Goal: Task Accomplishment & Management: Manage account settings

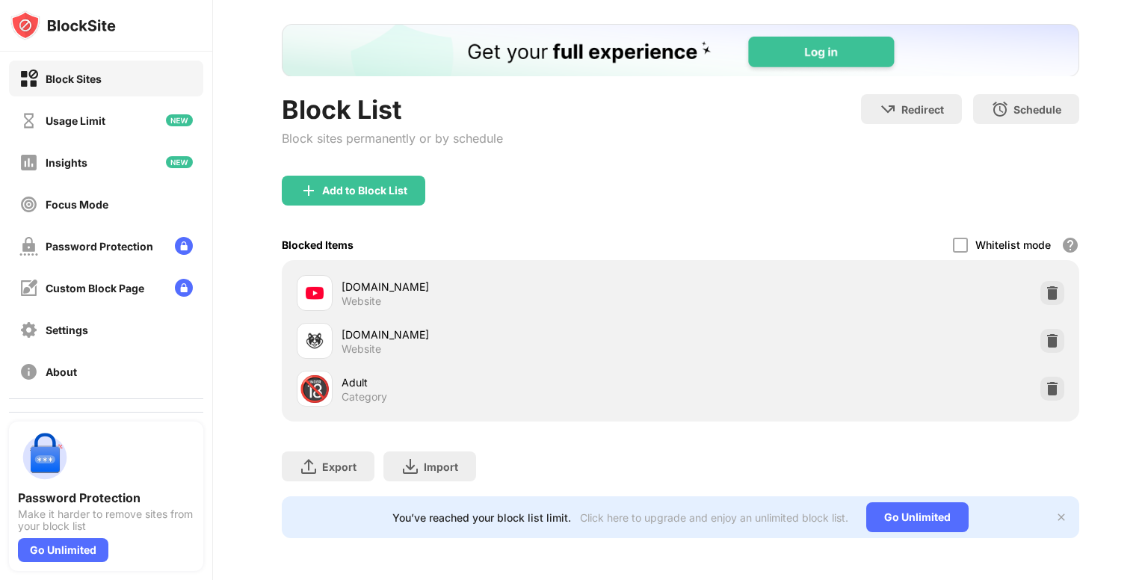
scroll to position [80, 0]
click at [1045, 286] on img at bounding box center [1052, 293] width 15 height 15
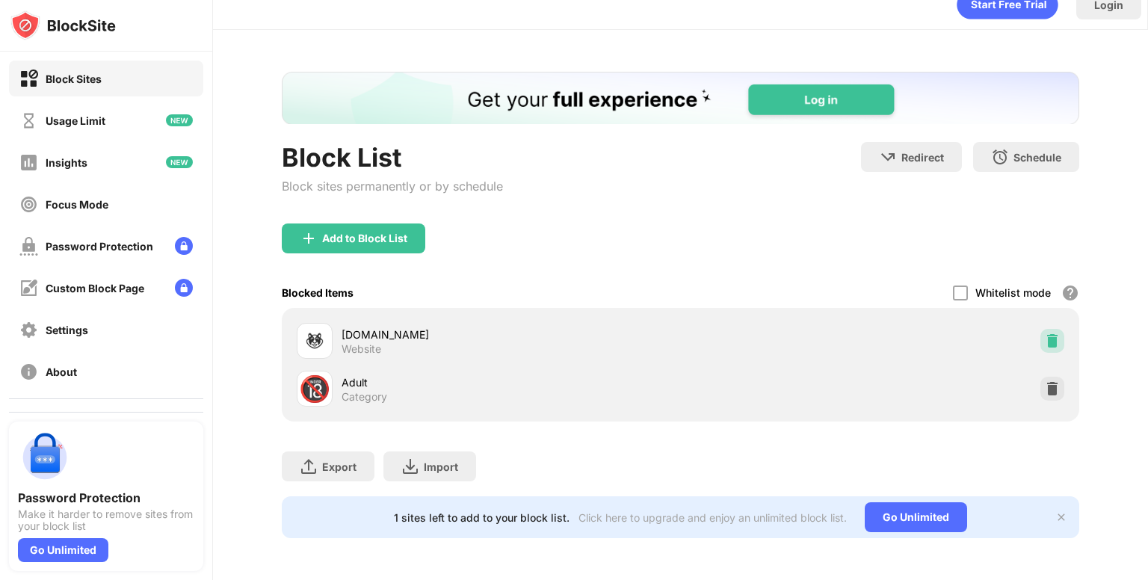
click at [1045, 333] on img at bounding box center [1052, 340] width 15 height 15
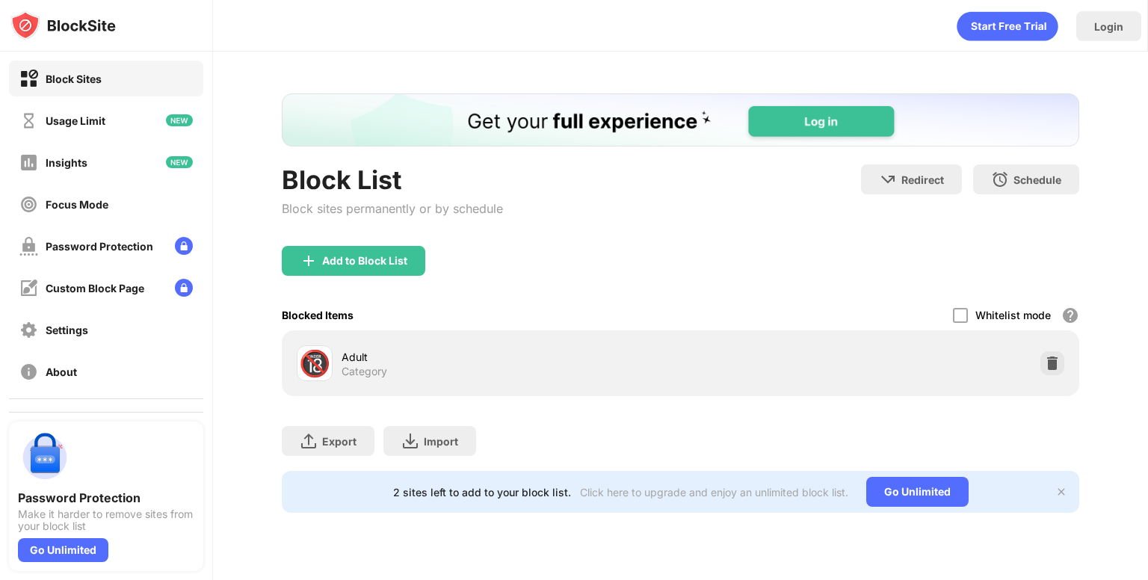
scroll to position [0, 0]
click at [1061, 368] on div at bounding box center [1053, 363] width 24 height 24
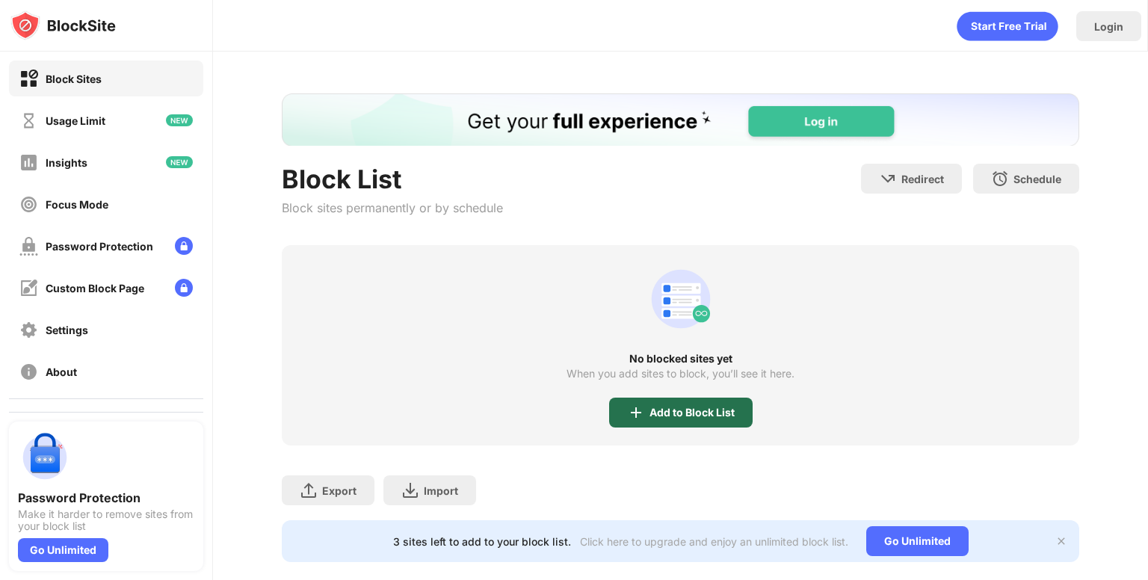
click at [676, 410] on div "Add to Block List" at bounding box center [692, 413] width 85 height 12
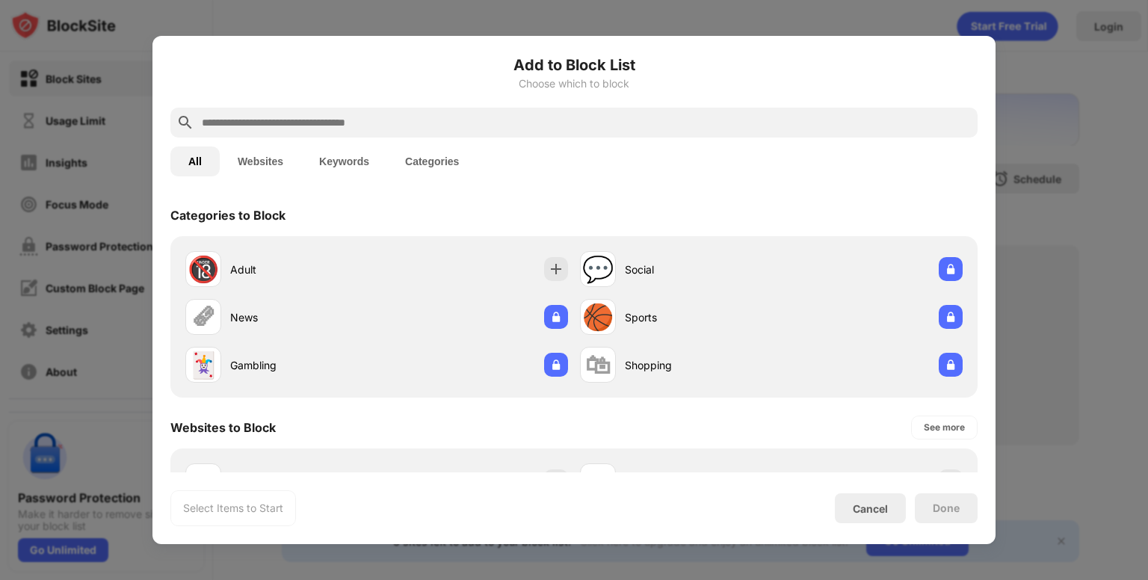
click at [517, 116] on input "text" at bounding box center [586, 123] width 772 height 18
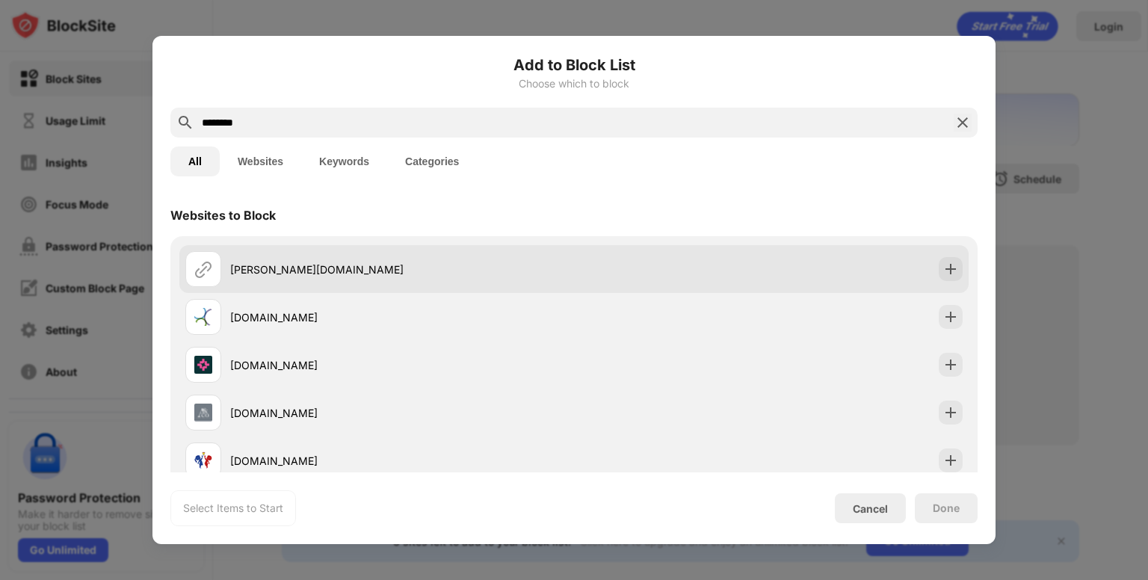
type input "********"
click at [605, 263] on div "[PERSON_NAME][DOMAIN_NAME]" at bounding box center [573, 269] width 789 height 48
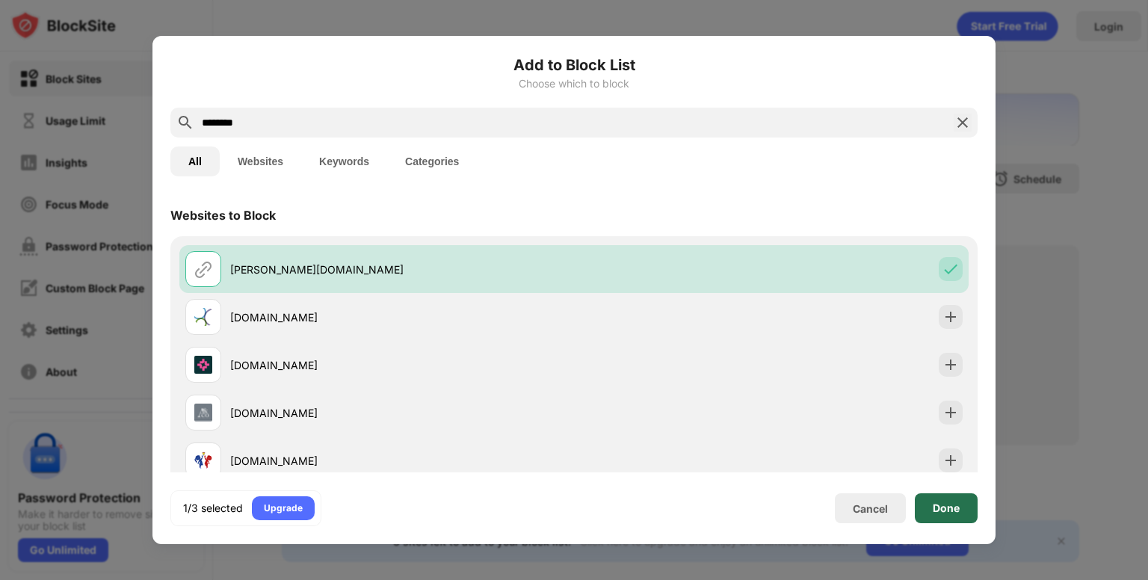
click at [940, 512] on div "Done" at bounding box center [946, 508] width 27 height 12
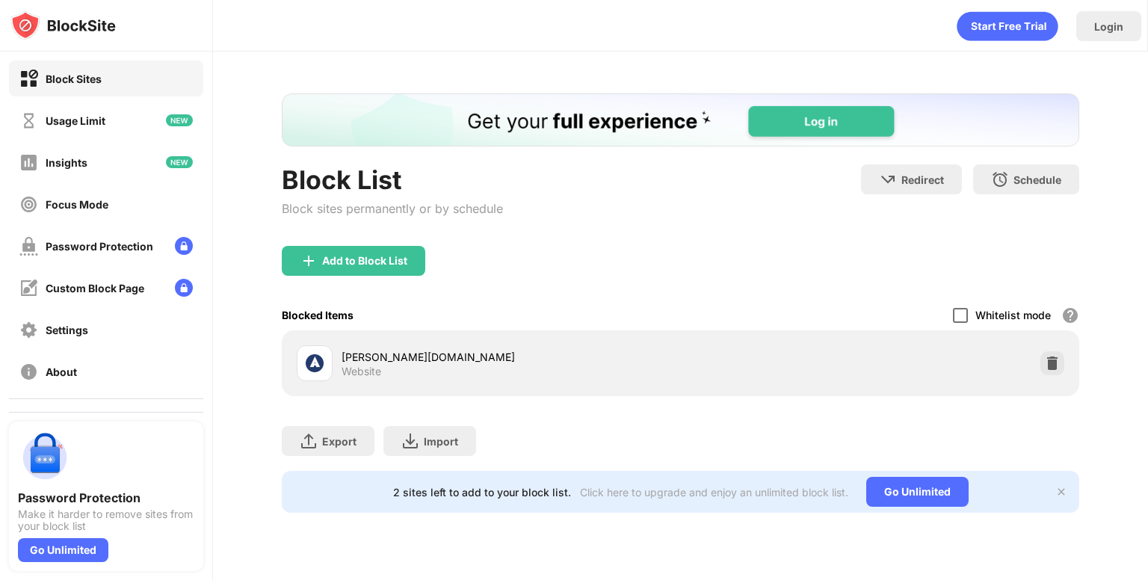
click at [964, 316] on div at bounding box center [960, 315] width 15 height 15
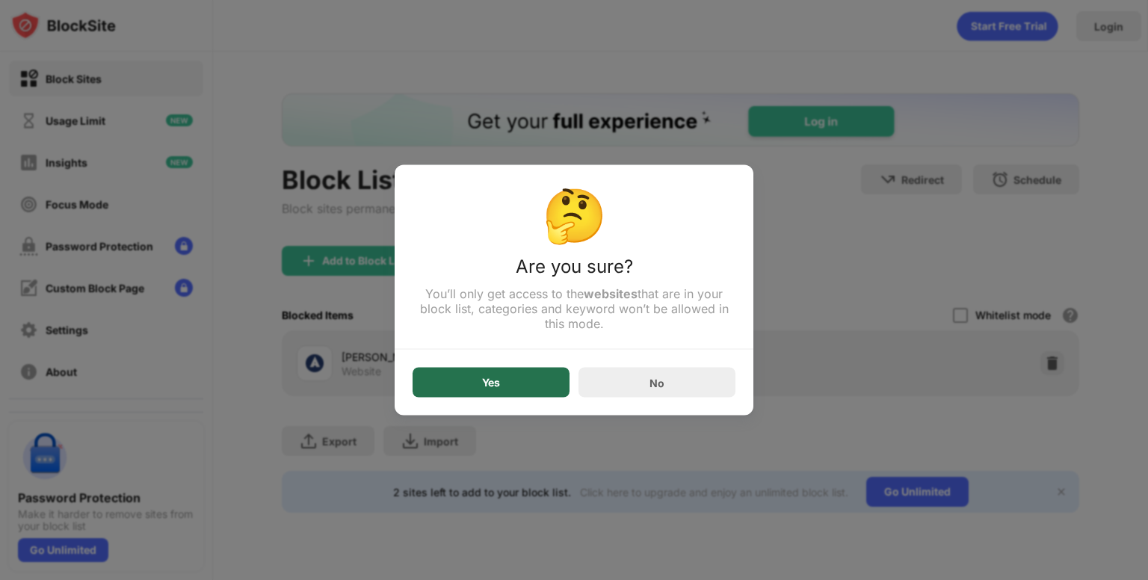
click at [487, 384] on div "Yes" at bounding box center [491, 383] width 18 height 12
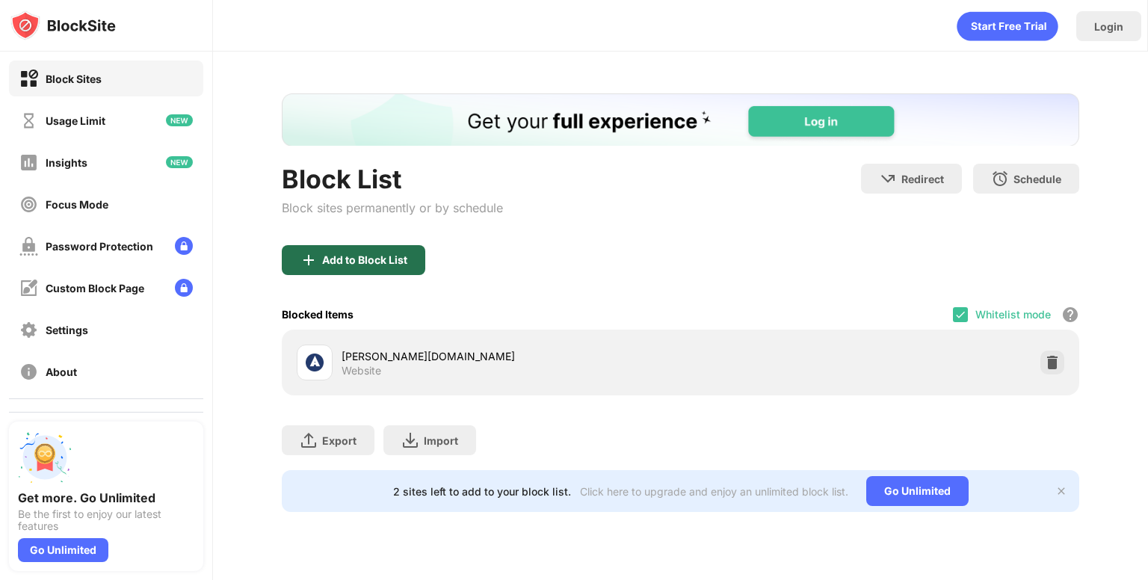
click at [409, 268] on div "Add to Block List" at bounding box center [354, 260] width 144 height 30
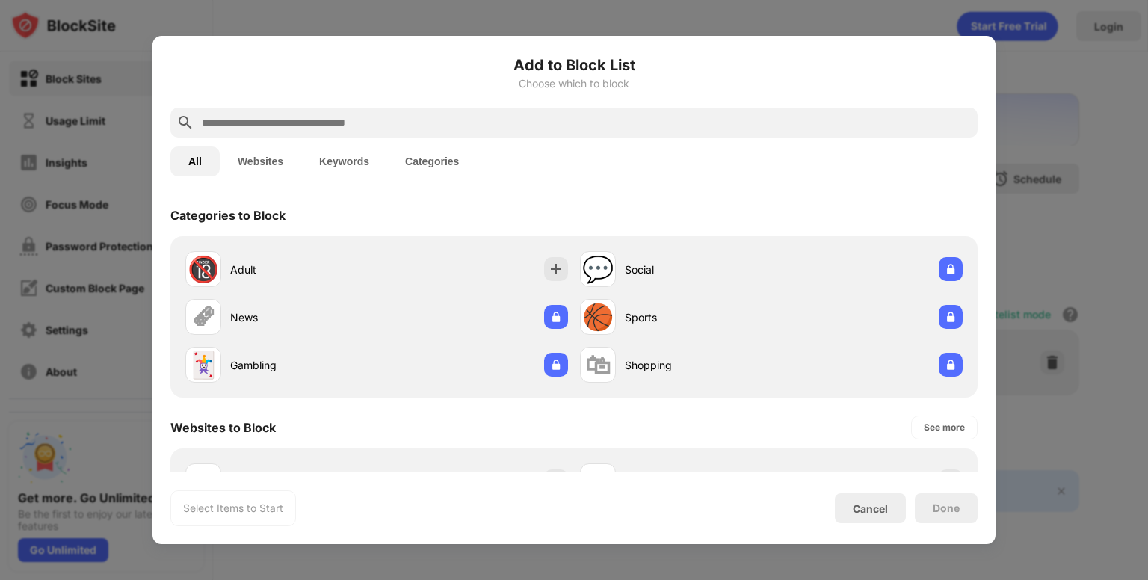
click at [455, 114] on input "text" at bounding box center [586, 123] width 772 height 18
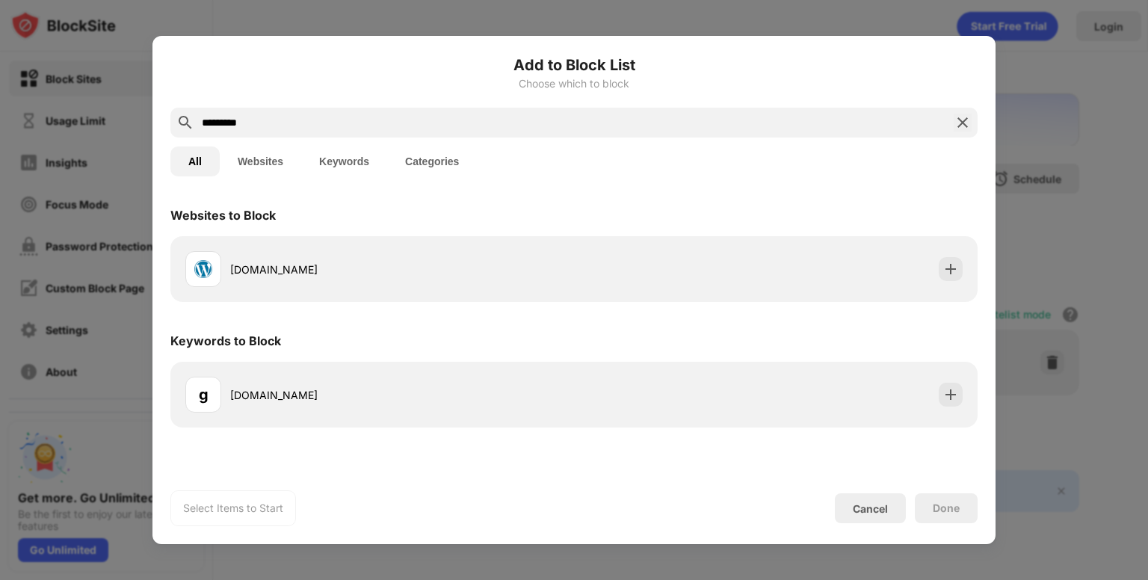
click at [218, 124] on input "*********" at bounding box center [574, 123] width 748 height 18
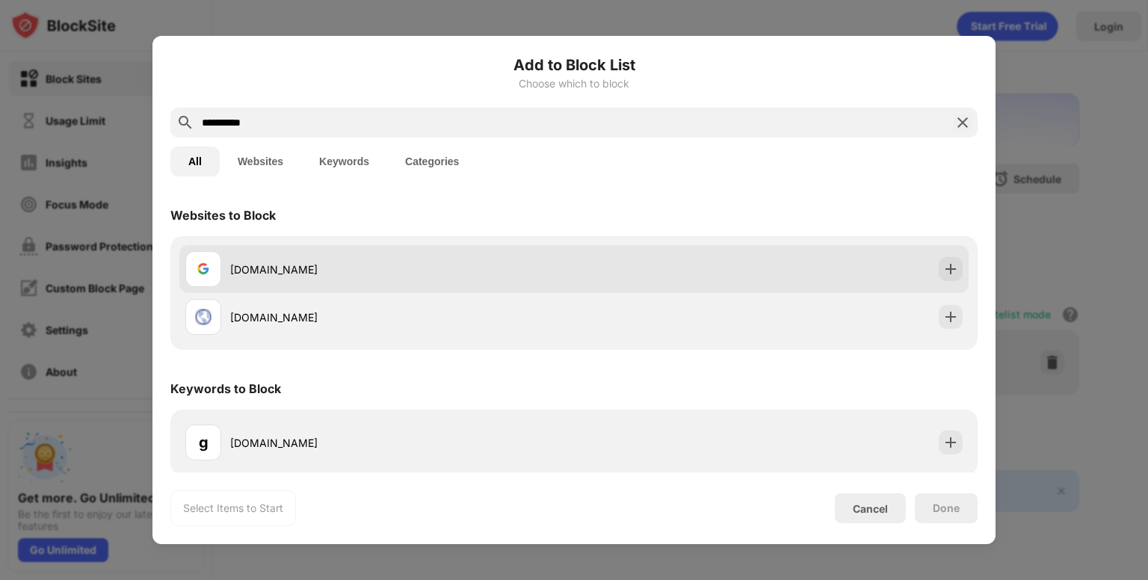
type input "**********"
click at [394, 249] on div "google.com" at bounding box center [573, 269] width 789 height 48
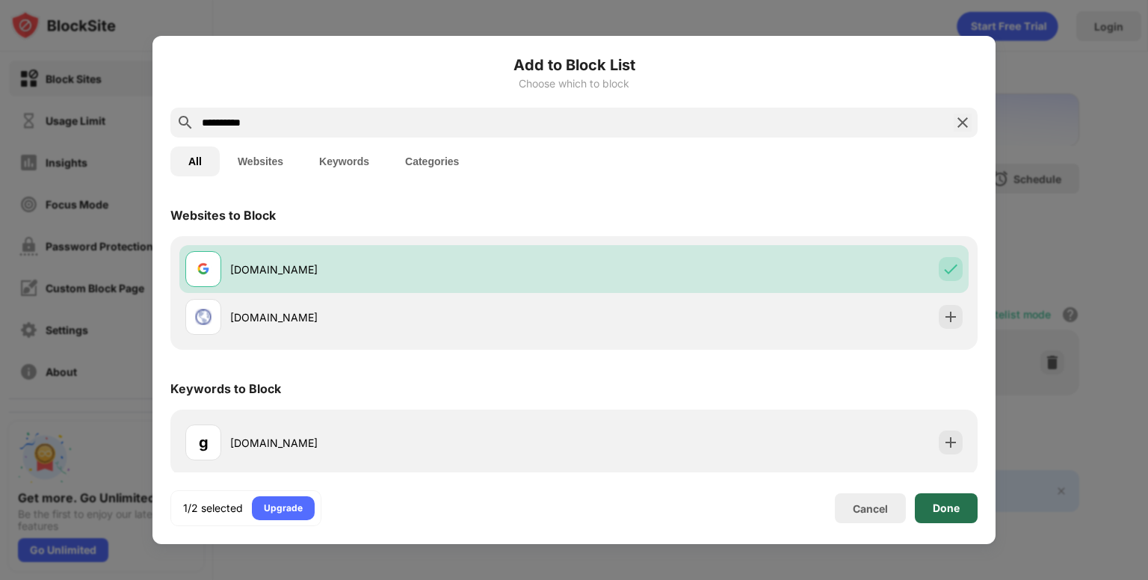
click at [923, 511] on div "Done" at bounding box center [946, 508] width 63 height 30
